Goal: Task Accomplishment & Management: Use online tool/utility

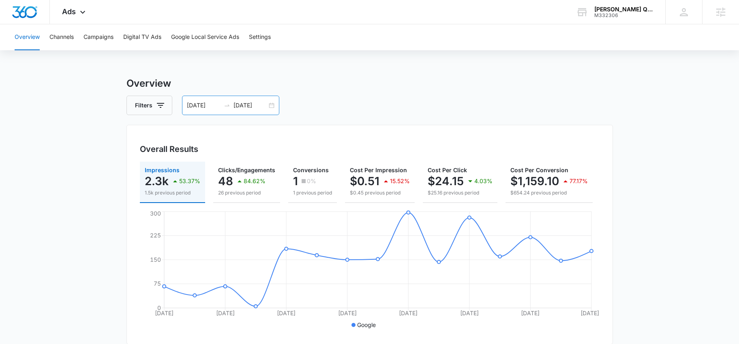
click at [272, 104] on div "[DATE] [DATE]" at bounding box center [230, 105] width 97 height 19
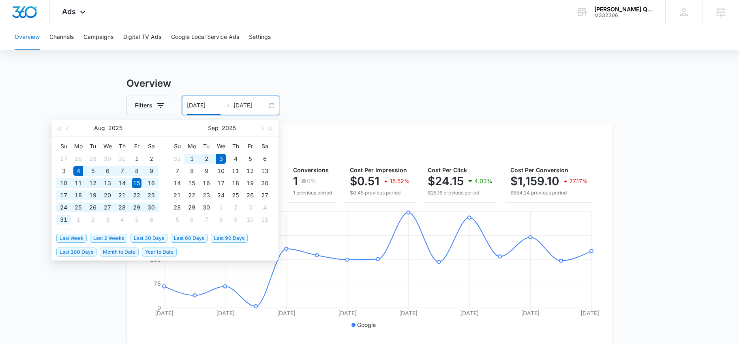
click at [154, 239] on span "Last 30 Days" at bounding box center [149, 238] width 37 height 9
type input "[DATE]"
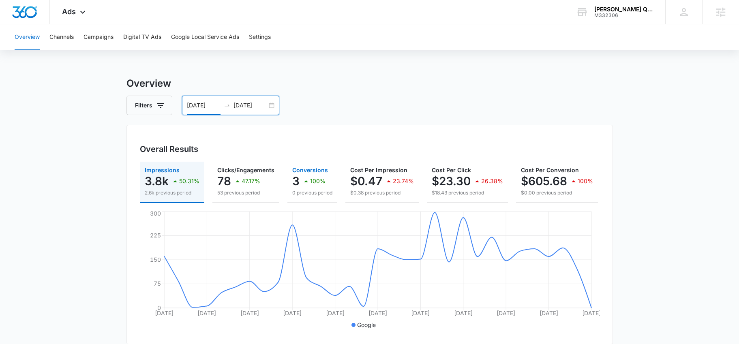
click at [317, 185] on div "100%" at bounding box center [313, 181] width 24 height 16
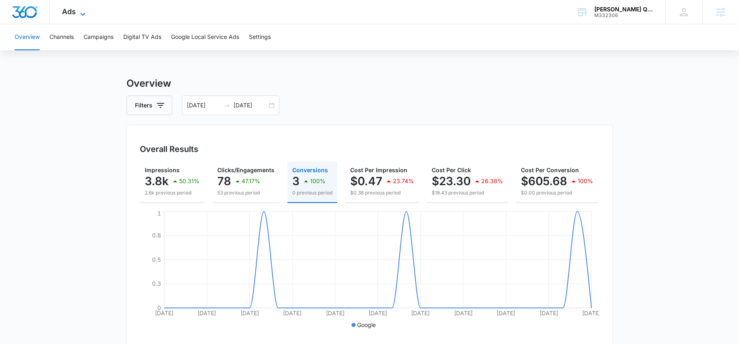
click at [78, 17] on icon at bounding box center [83, 14] width 10 height 10
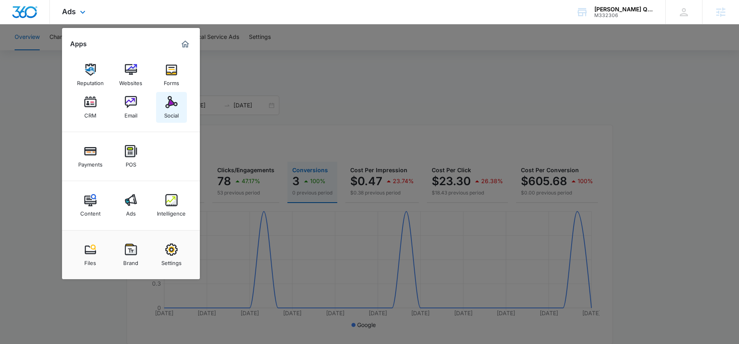
click at [180, 104] on link "Social" at bounding box center [171, 107] width 31 height 31
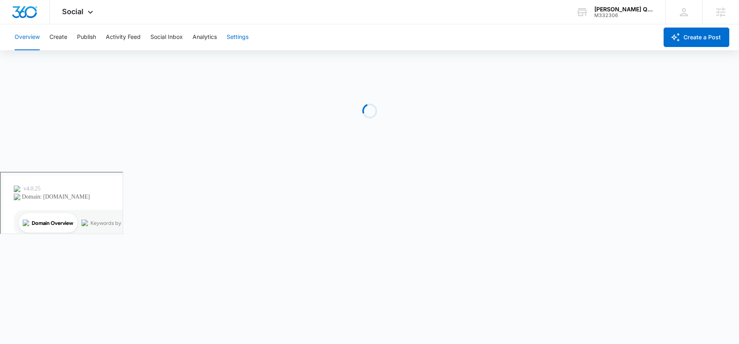
click at [231, 36] on button "Settings" at bounding box center [238, 37] width 22 height 26
click at [245, 40] on button "Settings" at bounding box center [238, 37] width 22 height 26
click at [56, 38] on button "Create" at bounding box center [58, 37] width 18 height 26
